Goal: Information Seeking & Learning: Learn about a topic

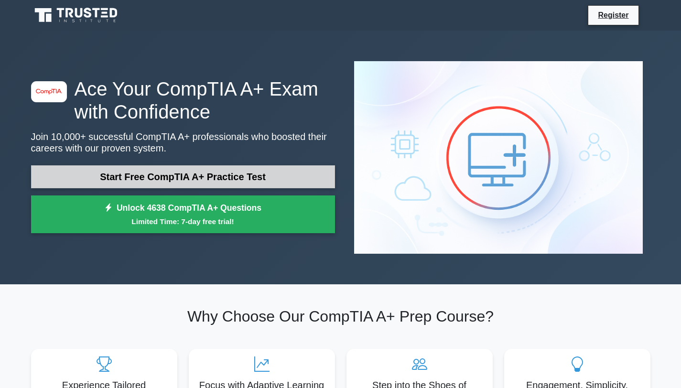
click at [249, 165] on link "Start Free CompTIA A+ Practice Test" at bounding box center [183, 176] width 304 height 23
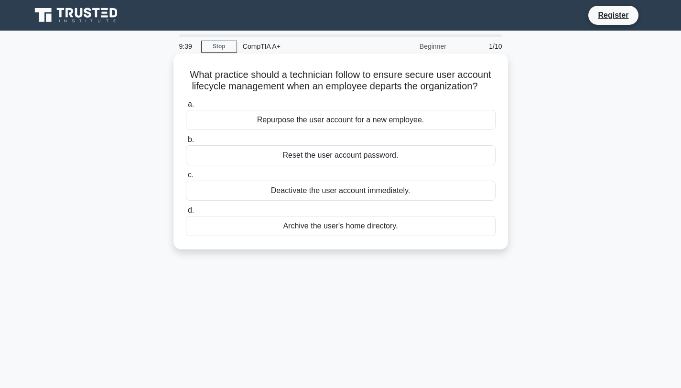
click at [395, 194] on div "Deactivate the user account immediately." at bounding box center [341, 191] width 310 height 20
click at [186, 178] on input "c. Deactivate the user account immediately." at bounding box center [186, 175] width 0 height 6
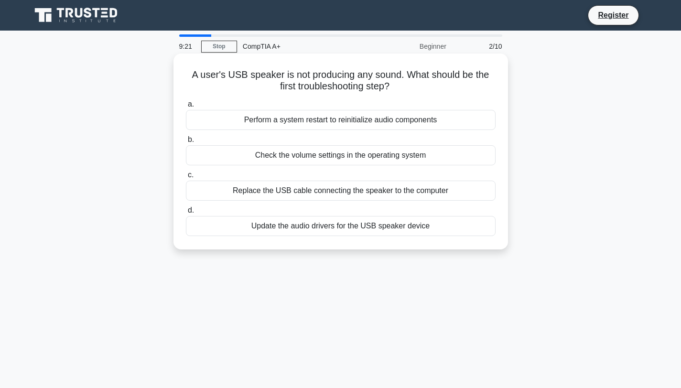
click at [466, 190] on div "Replace the USB cable connecting the speaker to the computer" at bounding box center [341, 191] width 310 height 20
click at [186, 178] on input "c. Replace the USB cable connecting the speaker to the computer" at bounding box center [186, 175] width 0 height 6
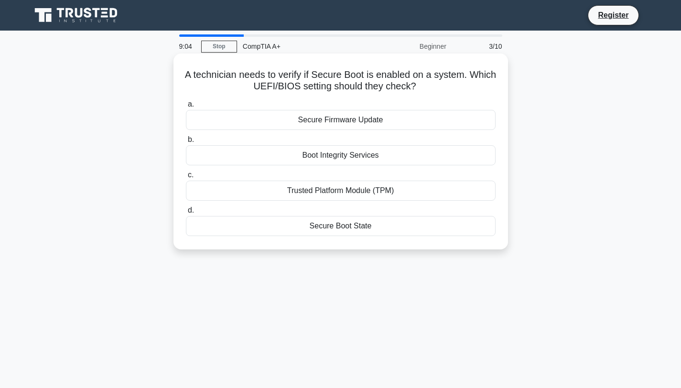
click at [470, 229] on div "Secure Boot State" at bounding box center [341, 226] width 310 height 20
click at [186, 214] on input "d. Secure Boot State" at bounding box center [186, 210] width 0 height 6
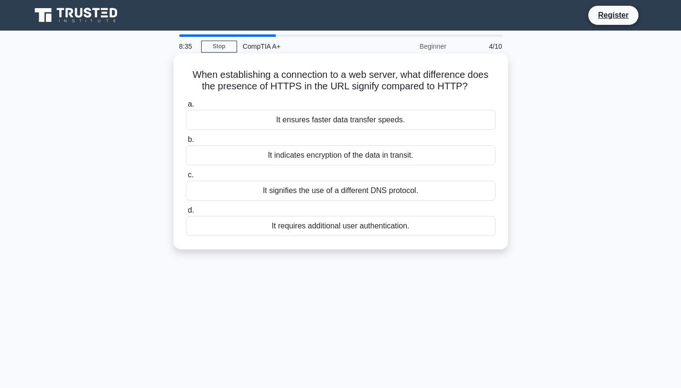
click at [474, 158] on div "It indicates encryption of the data in transit." at bounding box center [341, 155] width 310 height 20
click at [186, 143] on input "b. It indicates encryption of the data in transit." at bounding box center [186, 140] width 0 height 6
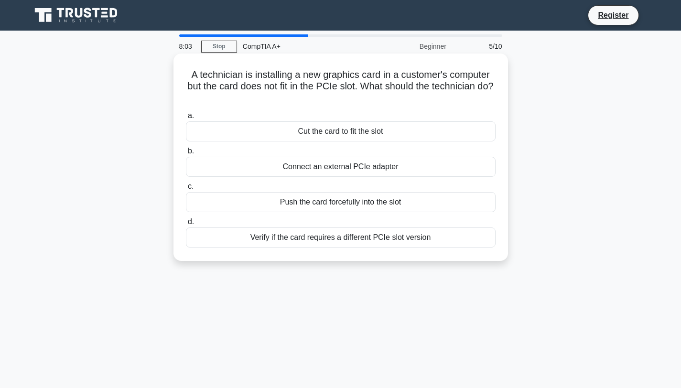
click at [486, 241] on div "Verify if the card requires a different PCIe slot version" at bounding box center [341, 238] width 310 height 20
click at [186, 225] on input "d. Verify if the card requires a different PCIe slot version" at bounding box center [186, 222] width 0 height 6
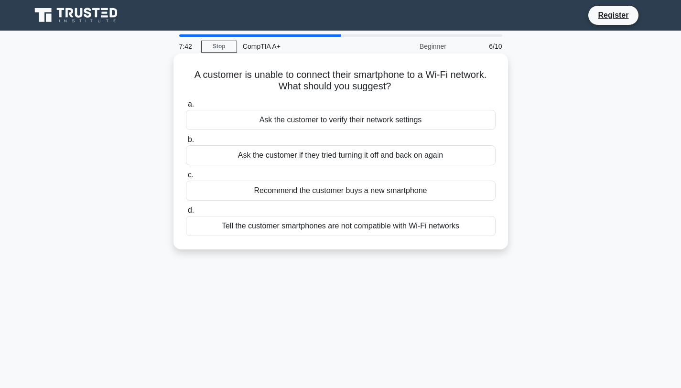
click at [463, 126] on div "Ask the customer to verify their network settings" at bounding box center [341, 120] width 310 height 20
click at [186, 108] on input "a. Ask the customer to verify their network settings" at bounding box center [186, 104] width 0 height 6
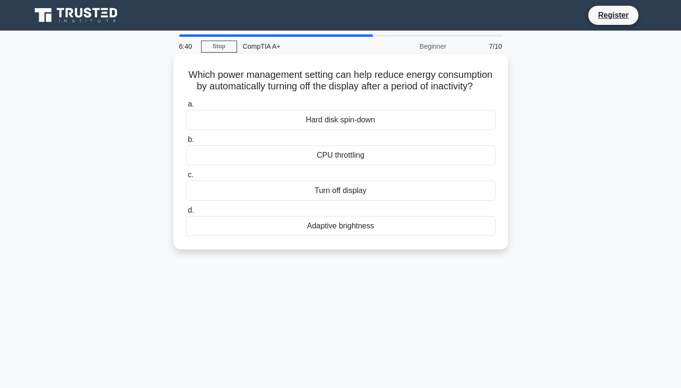
click at [430, 194] on div "Turn off display" at bounding box center [341, 191] width 310 height 20
click at [186, 178] on input "c. Turn off display" at bounding box center [186, 175] width 0 height 6
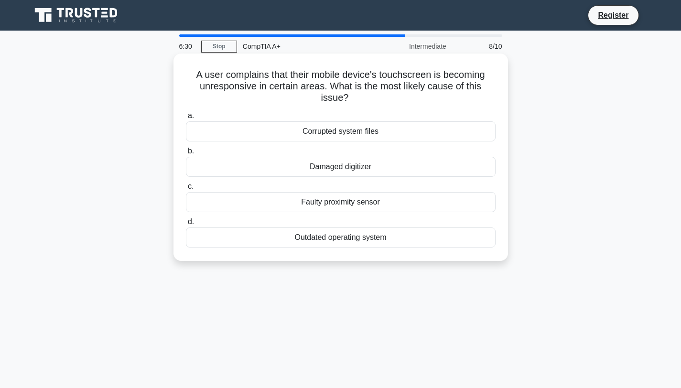
click at [422, 167] on div "Damaged digitizer" at bounding box center [341, 167] width 310 height 20
click at [186, 154] on input "b. Damaged digitizer" at bounding box center [186, 151] width 0 height 6
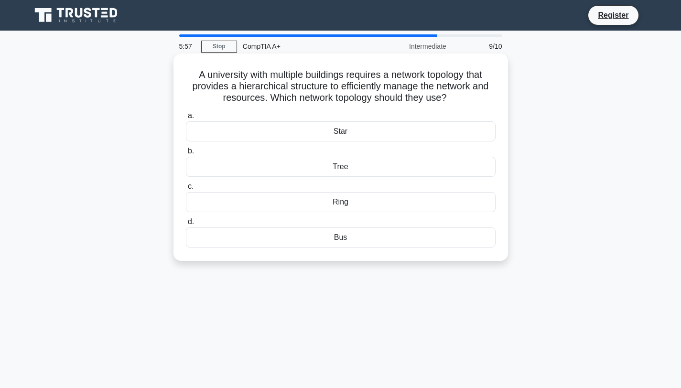
click at [266, 166] on div "Tree" at bounding box center [341, 167] width 310 height 20
click at [186, 154] on input "b. Tree" at bounding box center [186, 151] width 0 height 6
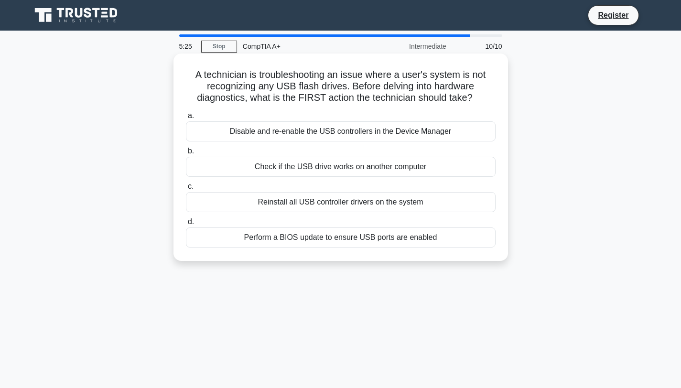
click at [437, 237] on div "Perform a BIOS update to ensure USB ports are enabled" at bounding box center [341, 238] width 310 height 20
click at [186, 225] on input "d. Perform a BIOS update to ensure USB ports are enabled" at bounding box center [186, 222] width 0 height 6
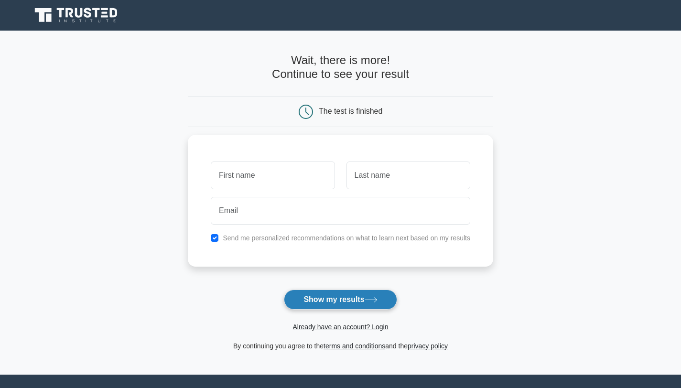
click at [352, 304] on button "Show my results" at bounding box center [340, 300] width 113 height 20
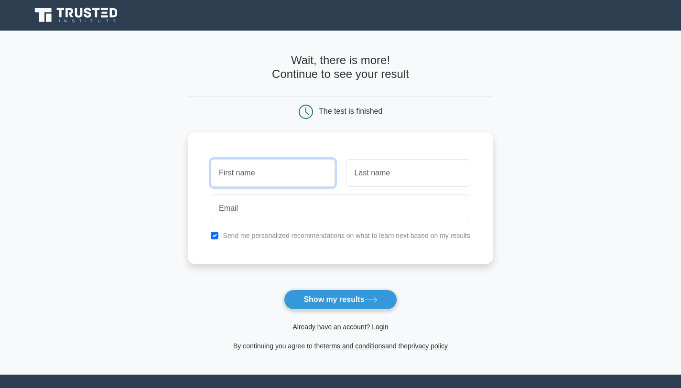
click at [297, 182] on input "text" at bounding box center [273, 173] width 124 height 28
click at [259, 172] on input "text" at bounding box center [273, 173] width 124 height 28
click at [213, 237] on input "checkbox" at bounding box center [215, 236] width 8 height 8
checkbox input "false"
click at [263, 169] on input "text" at bounding box center [273, 173] width 124 height 28
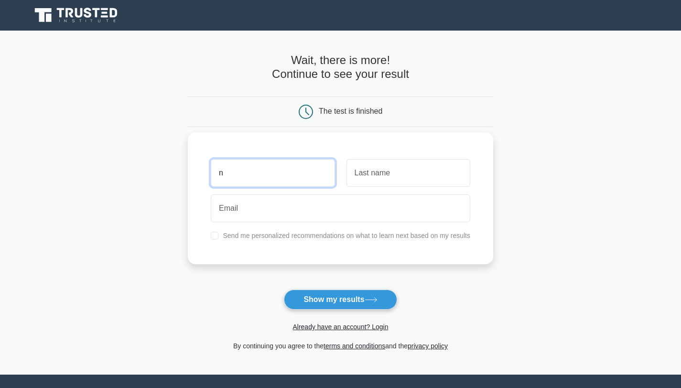
type input "n"
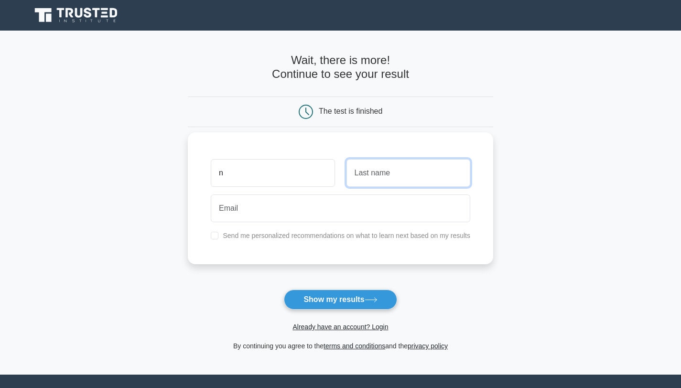
click at [367, 170] on input "text" at bounding box center [409, 173] width 124 height 28
type input "h"
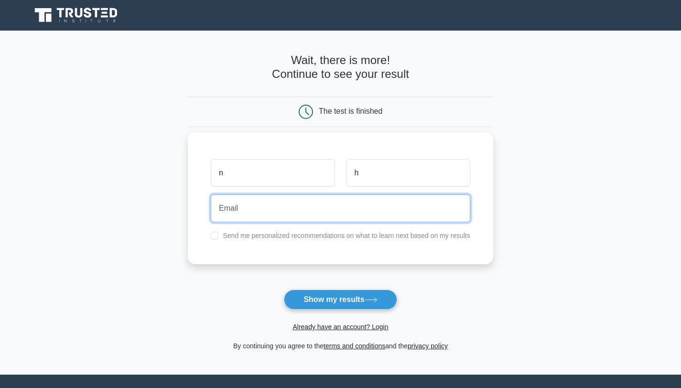
click at [342, 215] on input "email" at bounding box center [341, 209] width 260 height 28
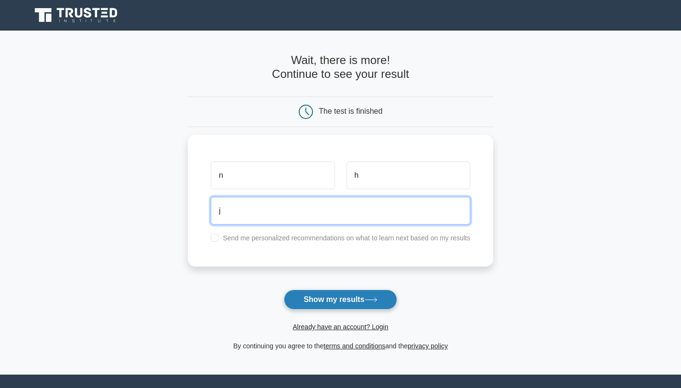
type input "j"
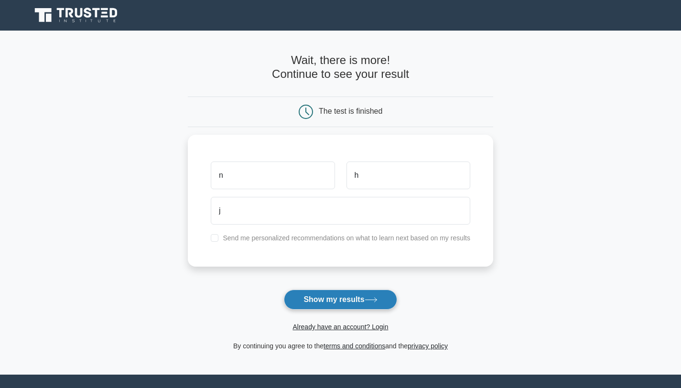
click at [352, 295] on button "Show my results" at bounding box center [340, 300] width 113 height 20
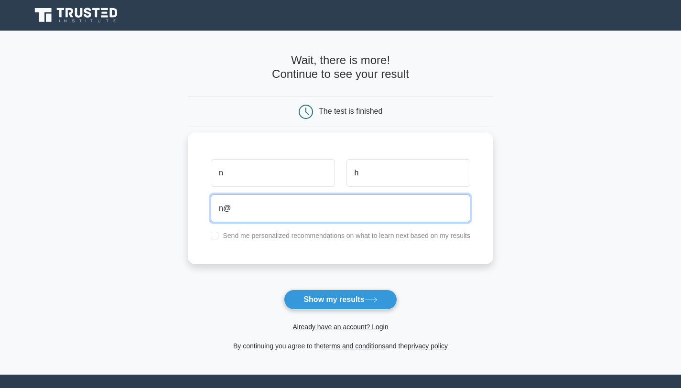
type input "n"
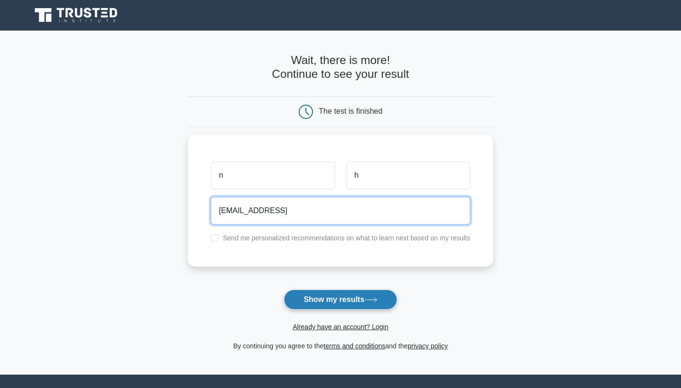
type input "nchernandez19@gmail"
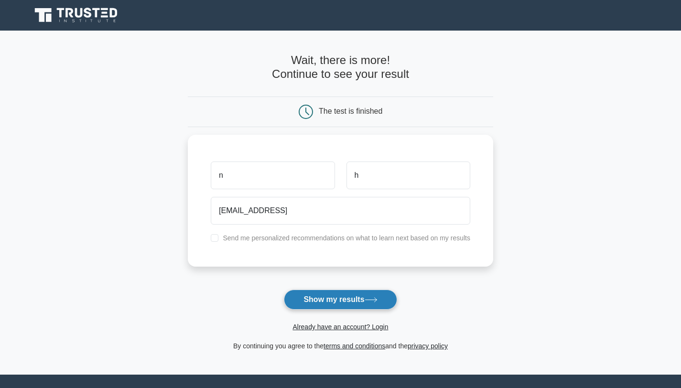
click at [360, 301] on button "Show my results" at bounding box center [340, 300] width 113 height 20
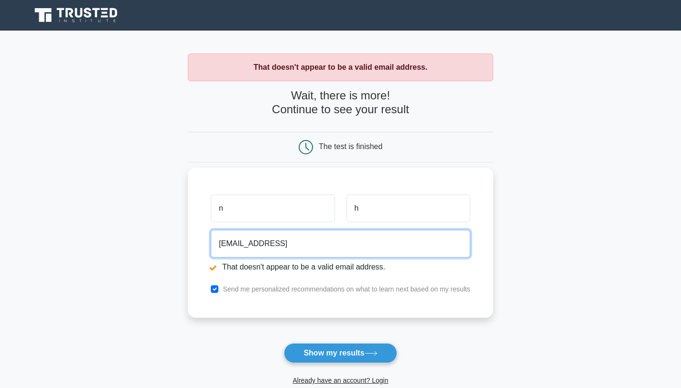
click at [345, 241] on input "nchernandez19@gmail" at bounding box center [341, 244] width 260 height 28
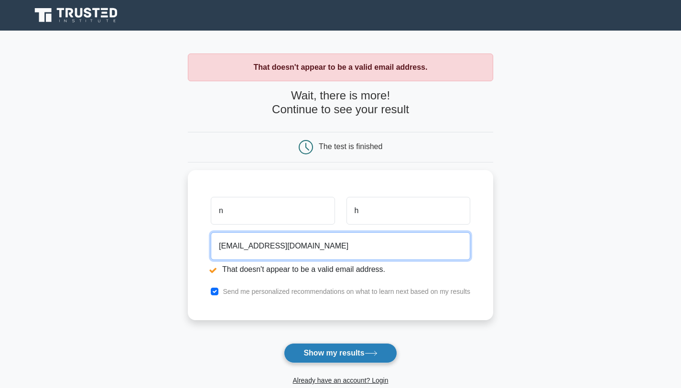
type input "nchernandez19@gmail.com"
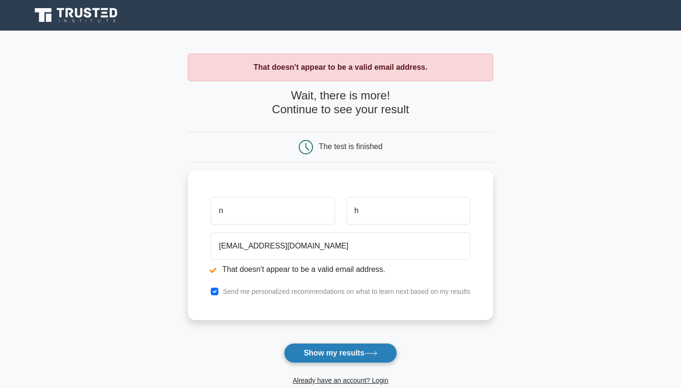
click at [355, 362] on button "Show my results" at bounding box center [340, 353] width 113 height 20
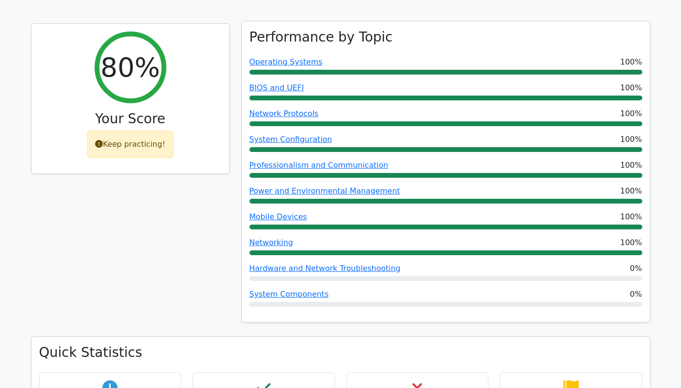
scroll to position [373, 0]
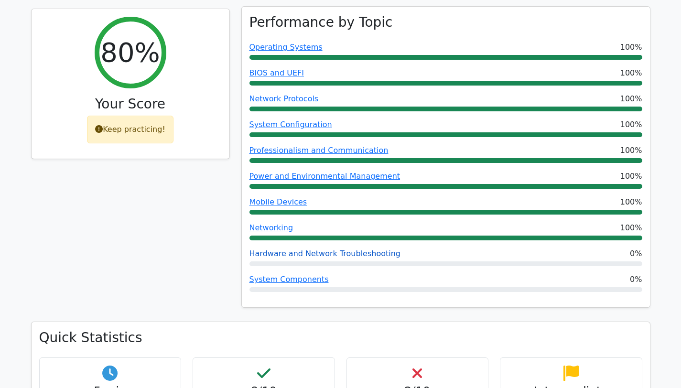
click at [343, 249] on link "Hardware and Network Troubleshooting" at bounding box center [325, 253] width 152 height 9
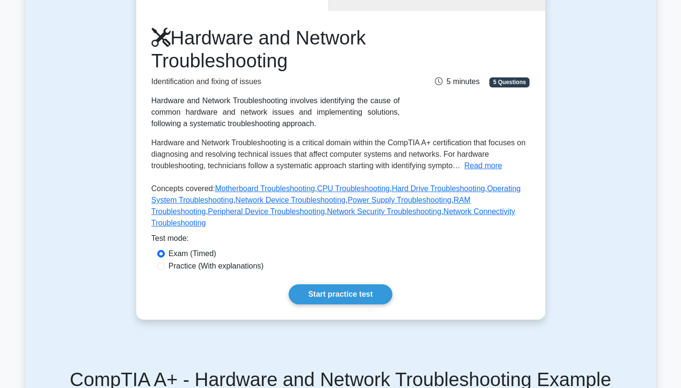
scroll to position [80, 0]
